Goal: Information Seeking & Learning: Learn about a topic

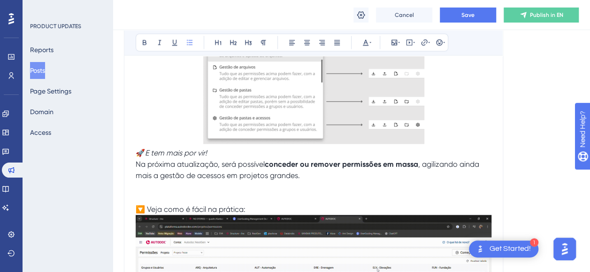
scroll to position [939, 0]
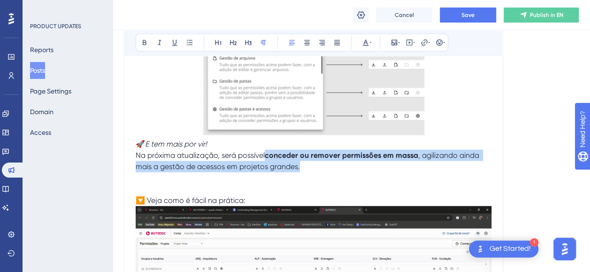
drag, startPoint x: 268, startPoint y: 152, endPoint x: 481, endPoint y: 161, distance: 213.3
click at [481, 161] on p "🚀 E tem mais por vir! Na próxima atualização, será possível conceder ou remover…" at bounding box center [314, 155] width 356 height 34
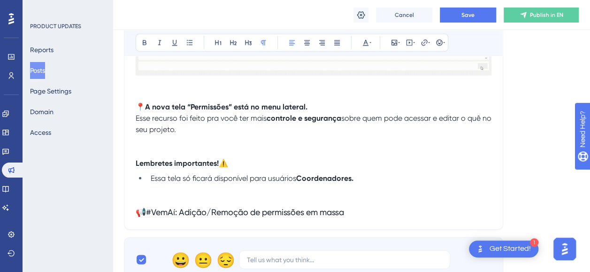
scroll to position [1314, 0]
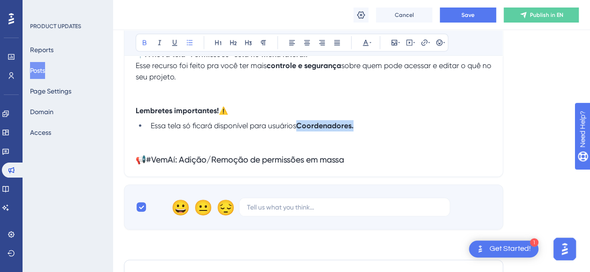
drag, startPoint x: 301, startPoint y: 125, endPoint x: 369, endPoint y: 125, distance: 68.1
click at [369, 125] on li "Essa tela só ficará disponível para usuários Coordenadores." at bounding box center [319, 125] width 345 height 11
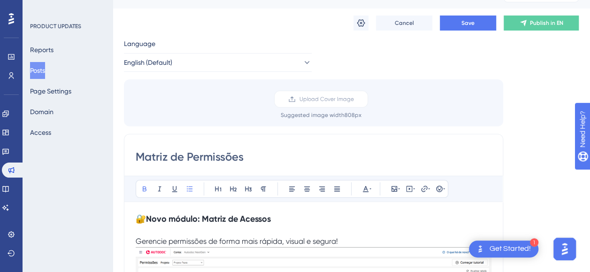
scroll to position [0, 0]
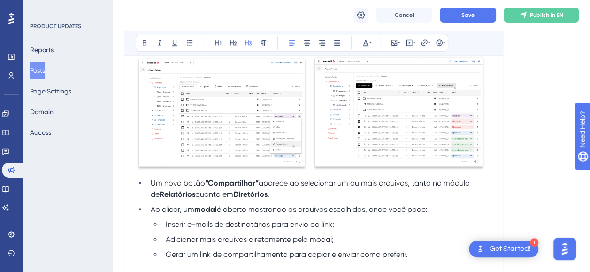
scroll to position [282, 0]
